Goal: Task Accomplishment & Management: Use online tool/utility

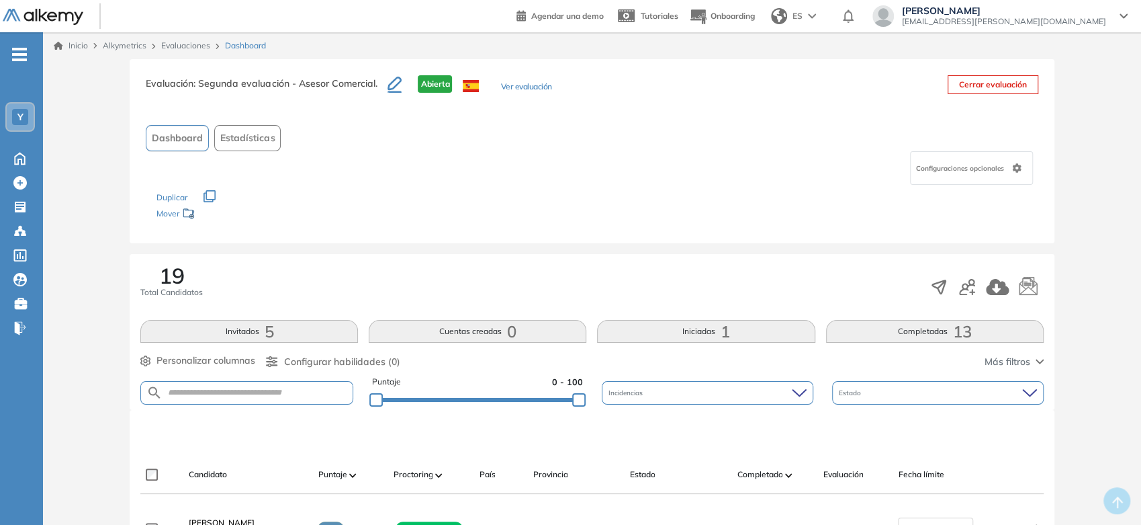
click at [86, 46] on link "Inicio" at bounding box center [71, 46] width 34 height 12
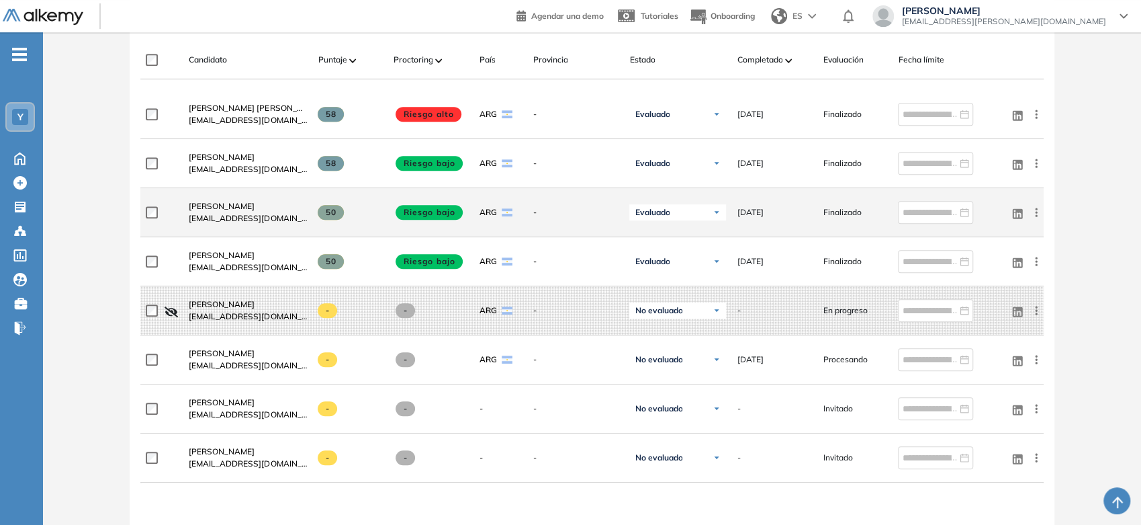
scroll to position [447, 0]
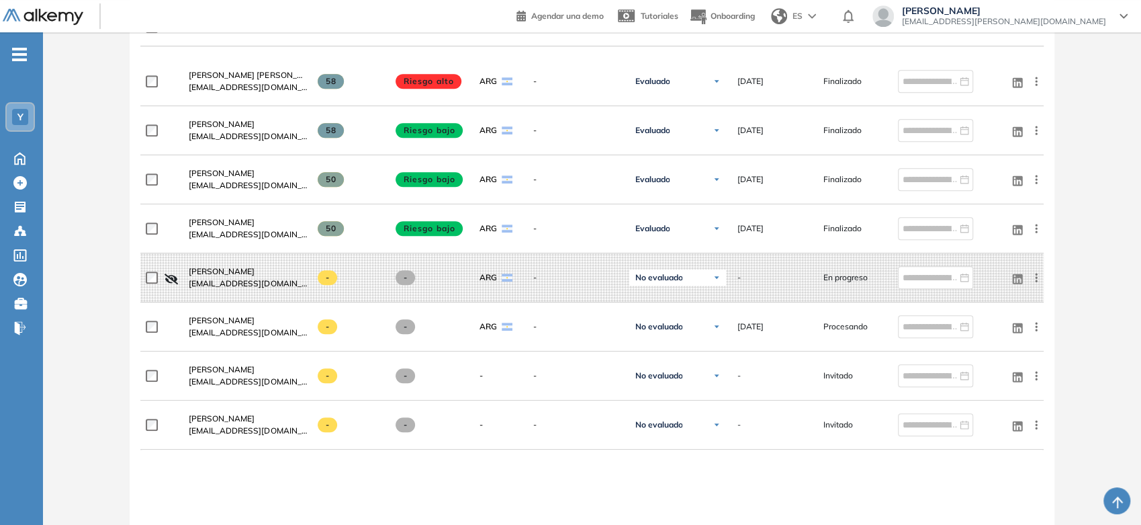
click at [10, 42] on div "-" at bounding box center [6, 43] width 11 height 11
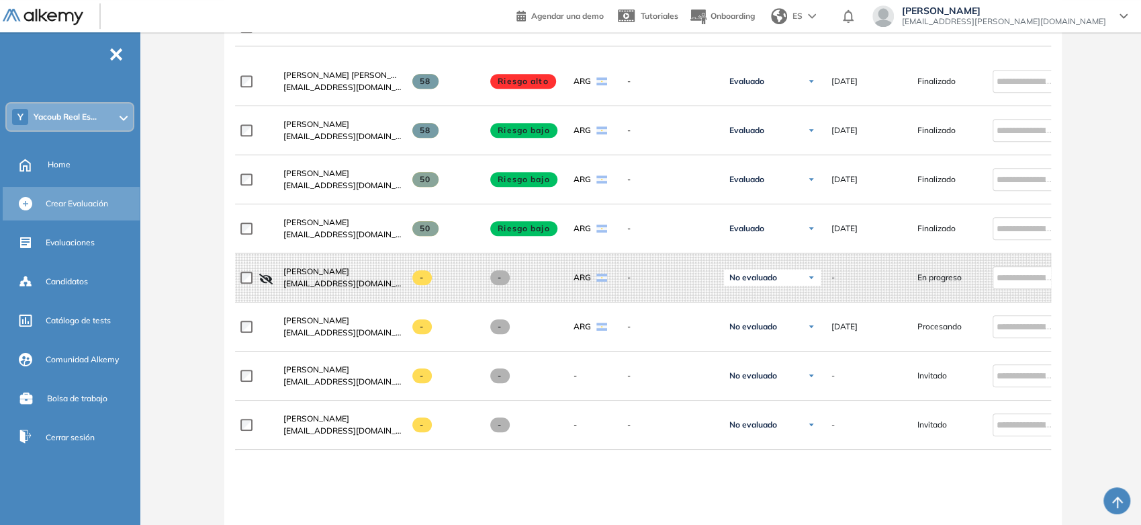
click at [64, 200] on span "Crear Evaluación" at bounding box center [77, 203] width 62 height 12
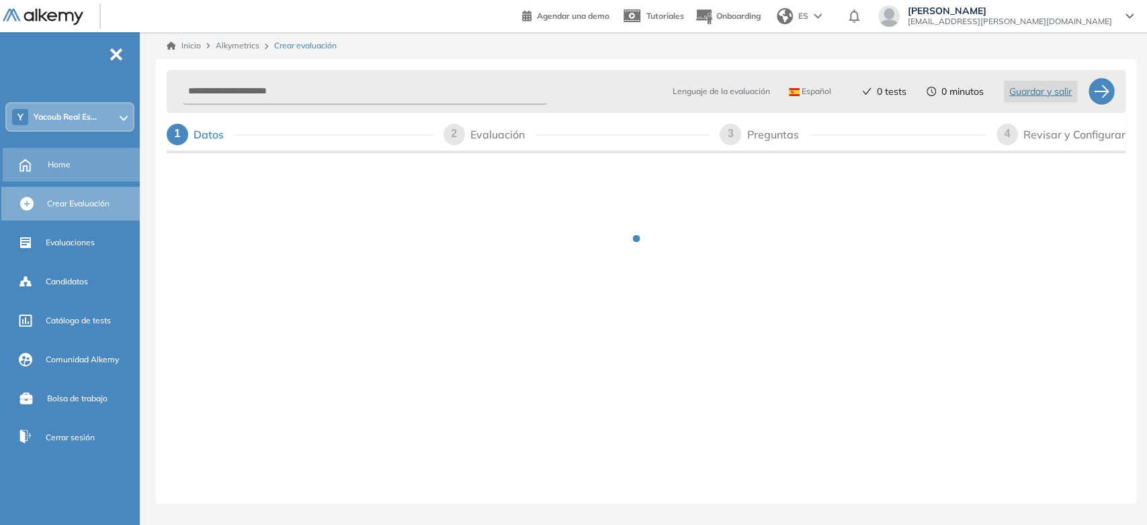
click at [62, 171] on div "Home" at bounding box center [92, 164] width 89 height 23
